Goal: Navigation & Orientation: Find specific page/section

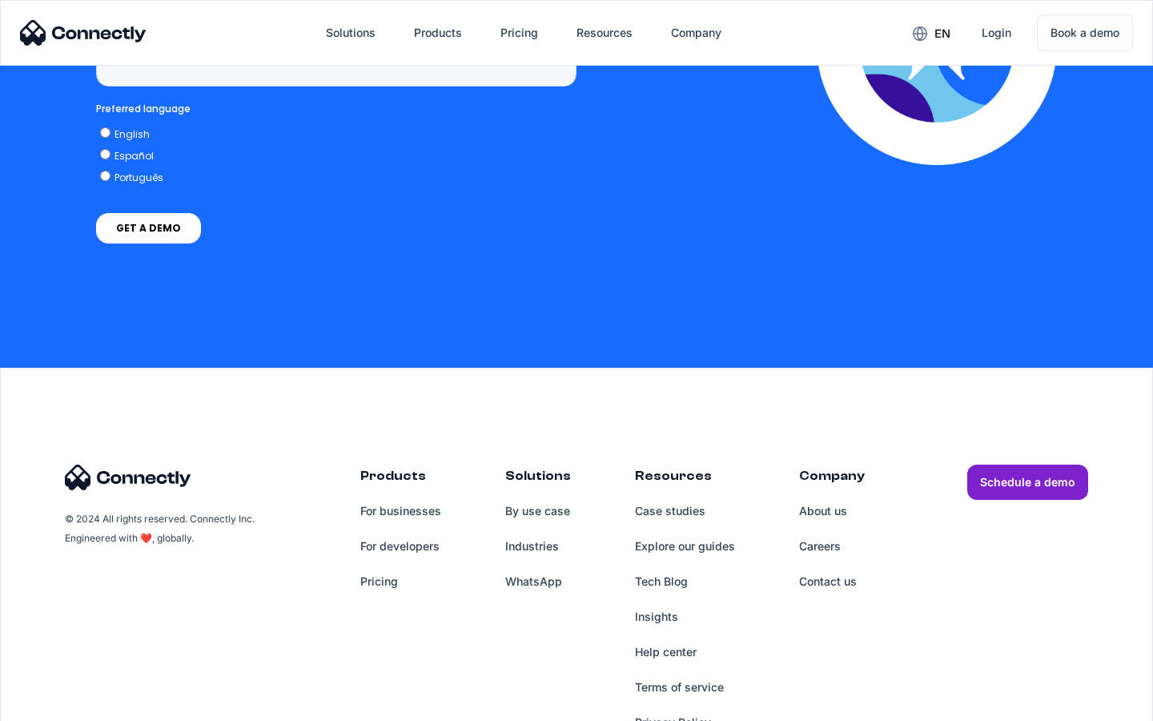
scroll to position [4077, 0]
